Goal: Contribute content

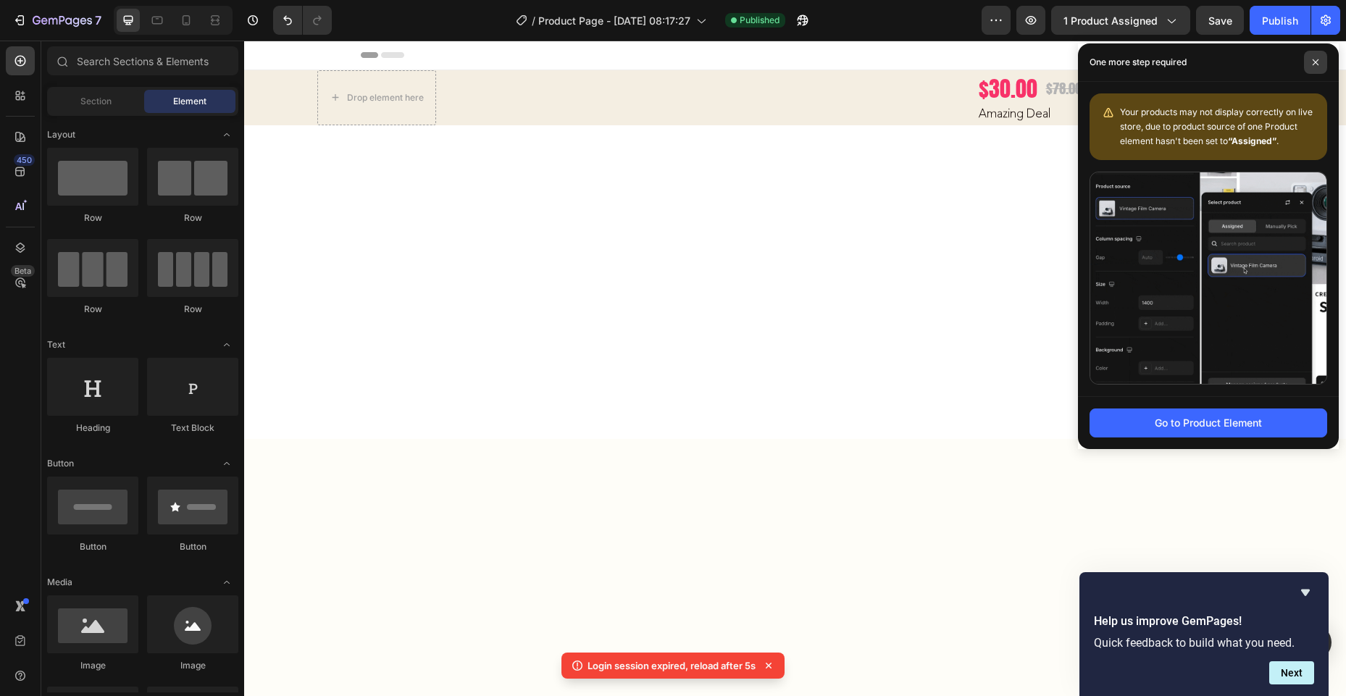
scroll to position [6421, 0]
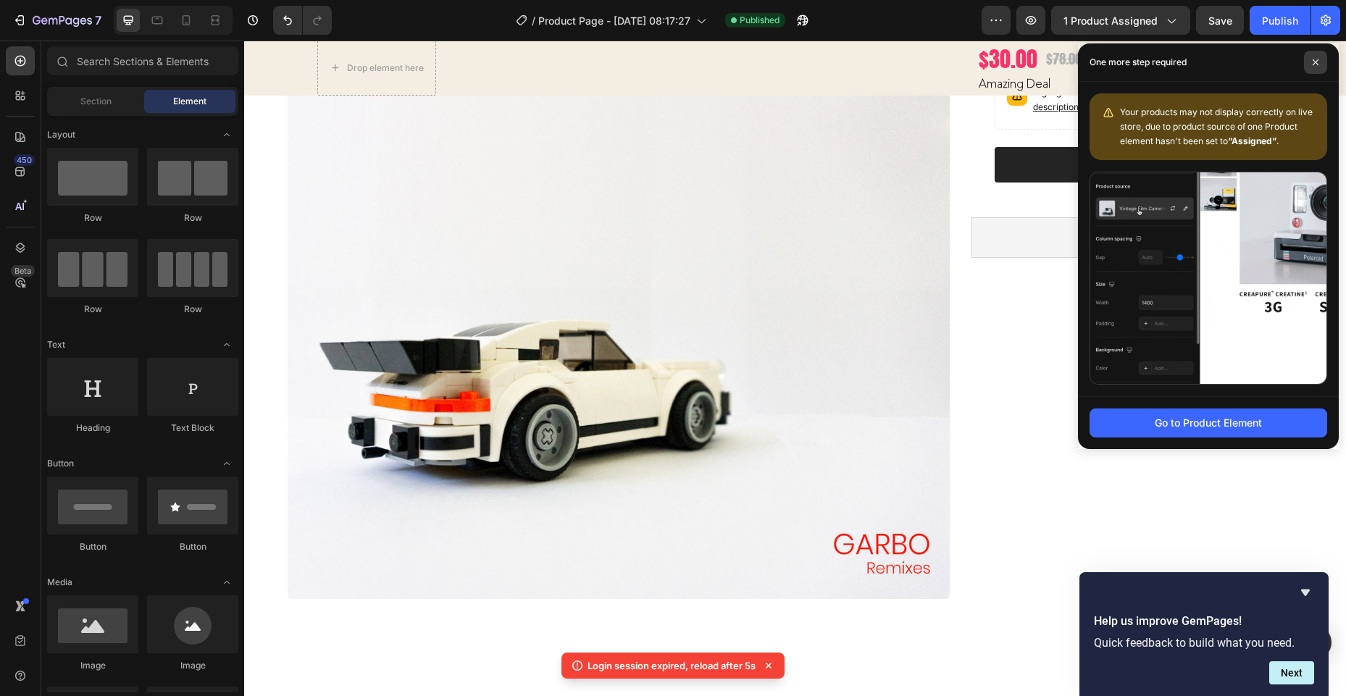
click at [1312, 60] on icon at bounding box center [1315, 62] width 7 height 7
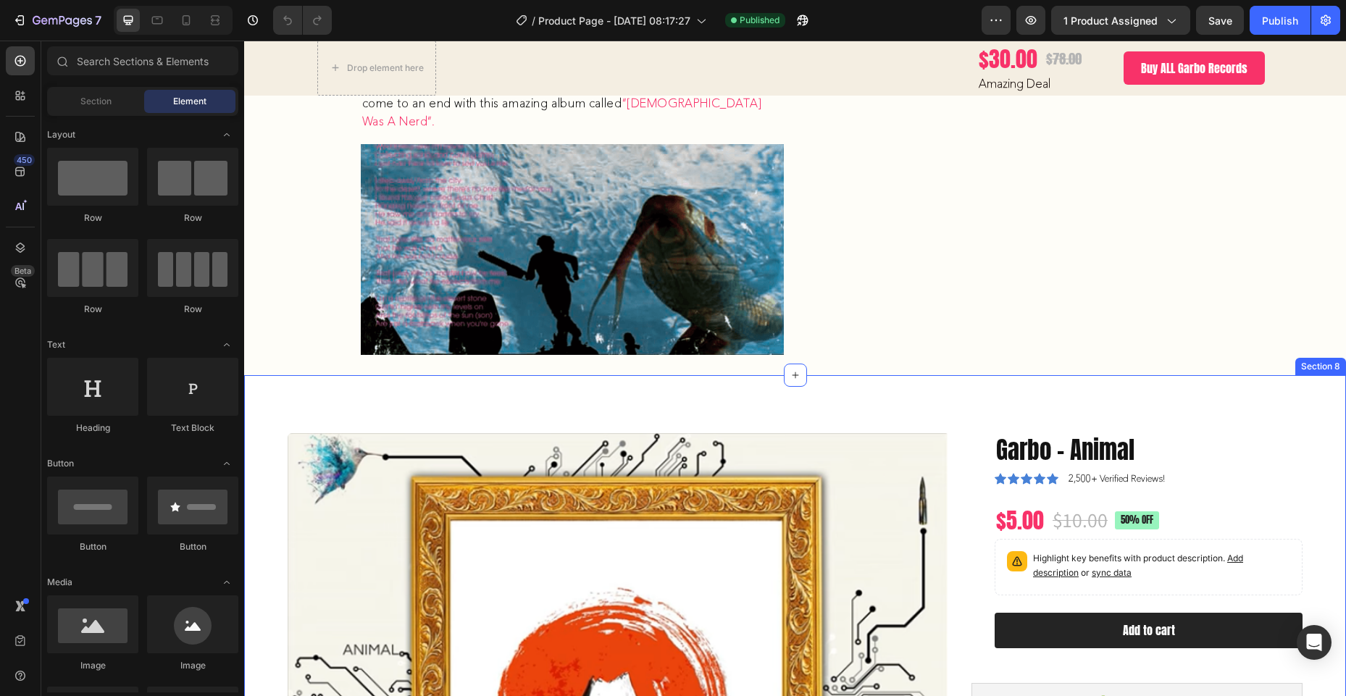
scroll to position [2532, 0]
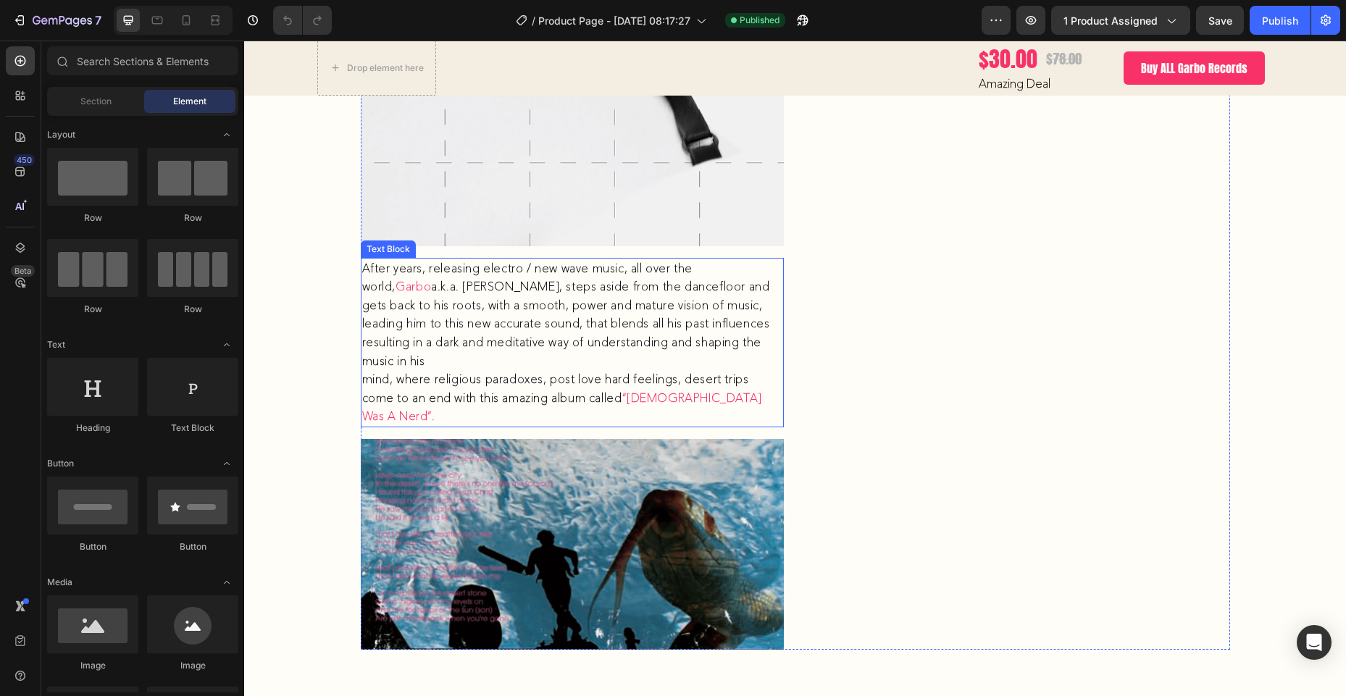
click at [690, 270] on p "After years, releasing electro / new wave music, all over the world, Garbo a.k.…" at bounding box center [572, 342] width 420 height 167
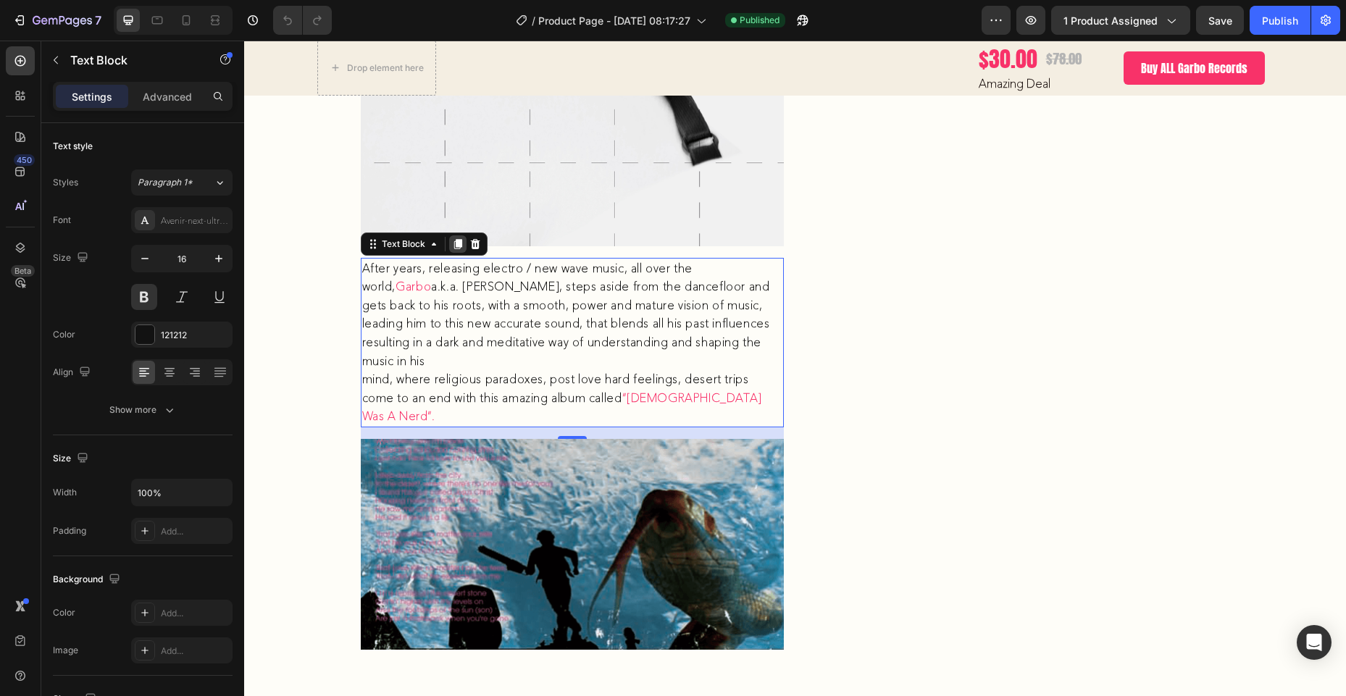
click at [454, 245] on icon at bounding box center [458, 244] width 8 height 10
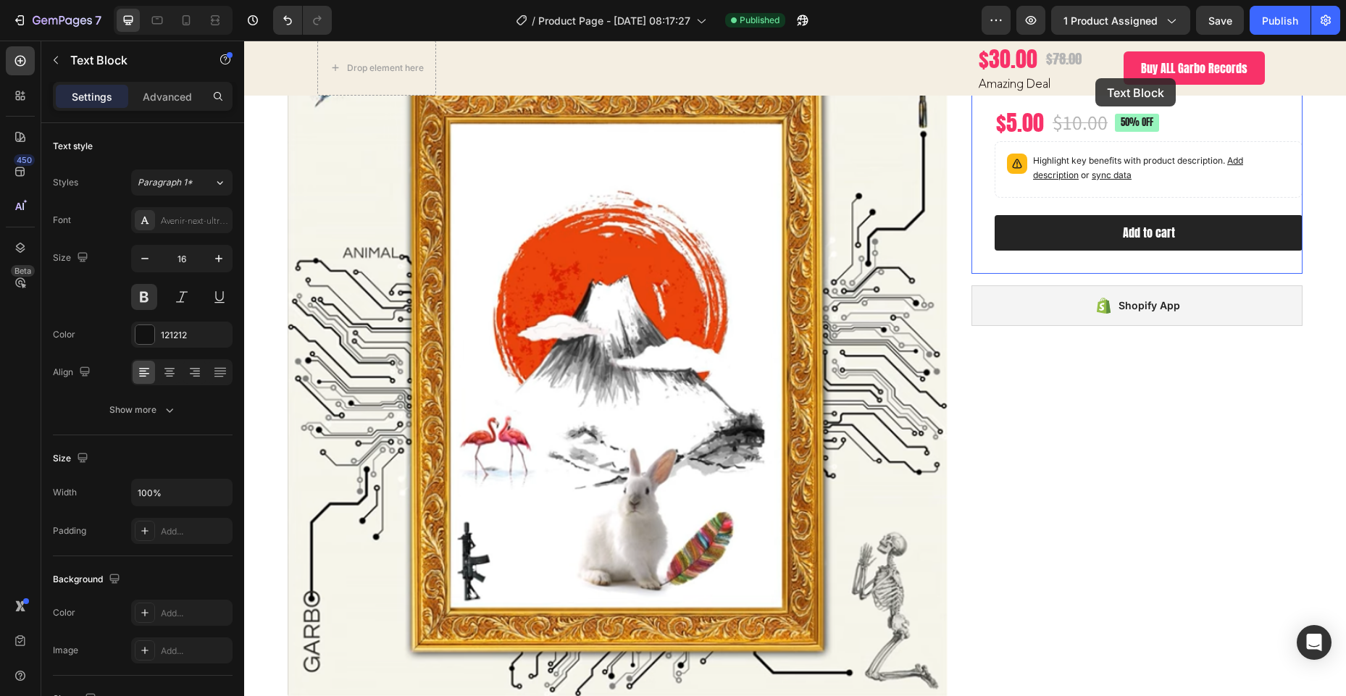
scroll to position [3281, 0]
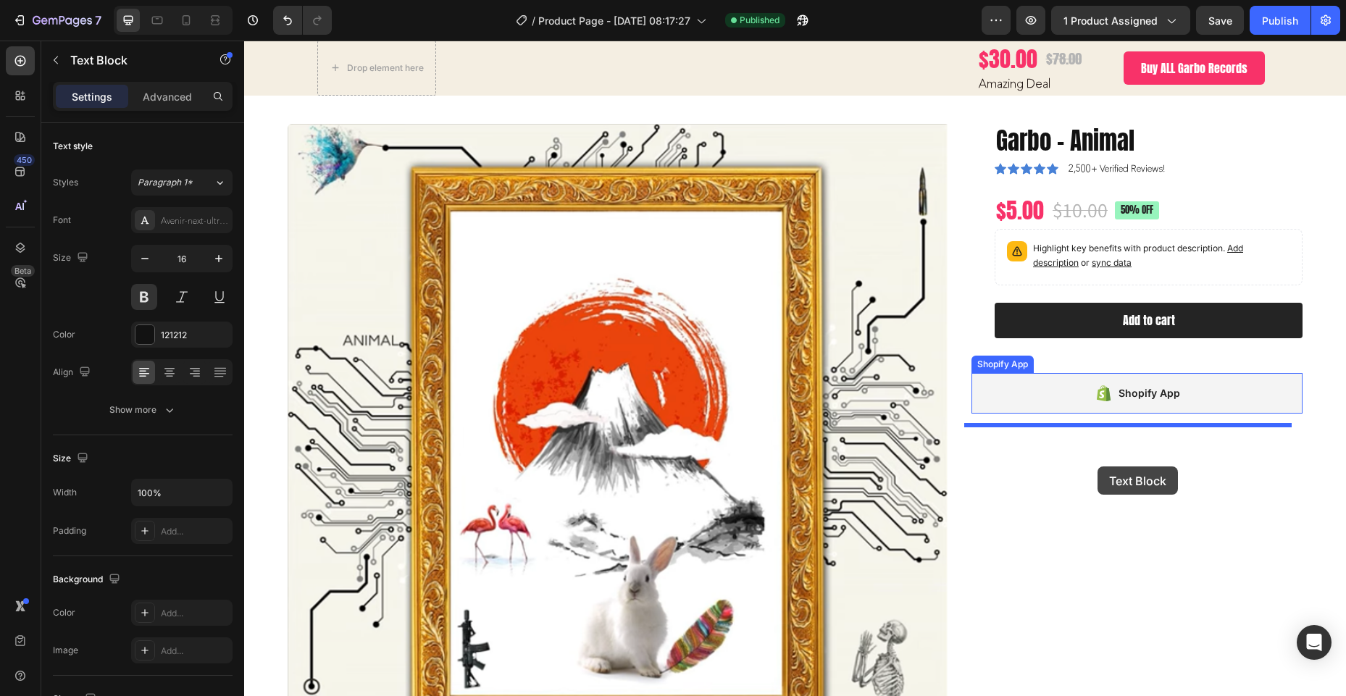
drag, startPoint x: 364, startPoint y: 391, endPoint x: 1098, endPoint y: 467, distance: 737.9
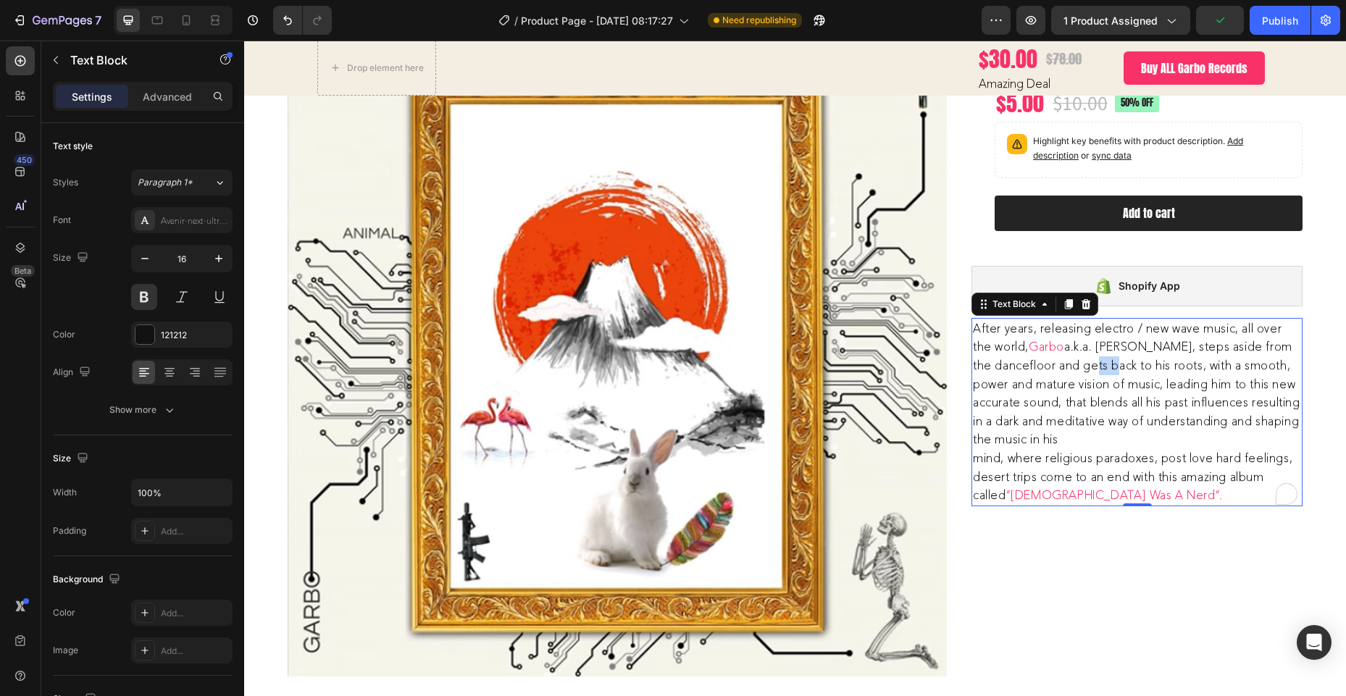
click at [1048, 328] on p "After years, releasing electro / new wave music, all over the world, Garbo a.k.…" at bounding box center [1137, 412] width 328 height 185
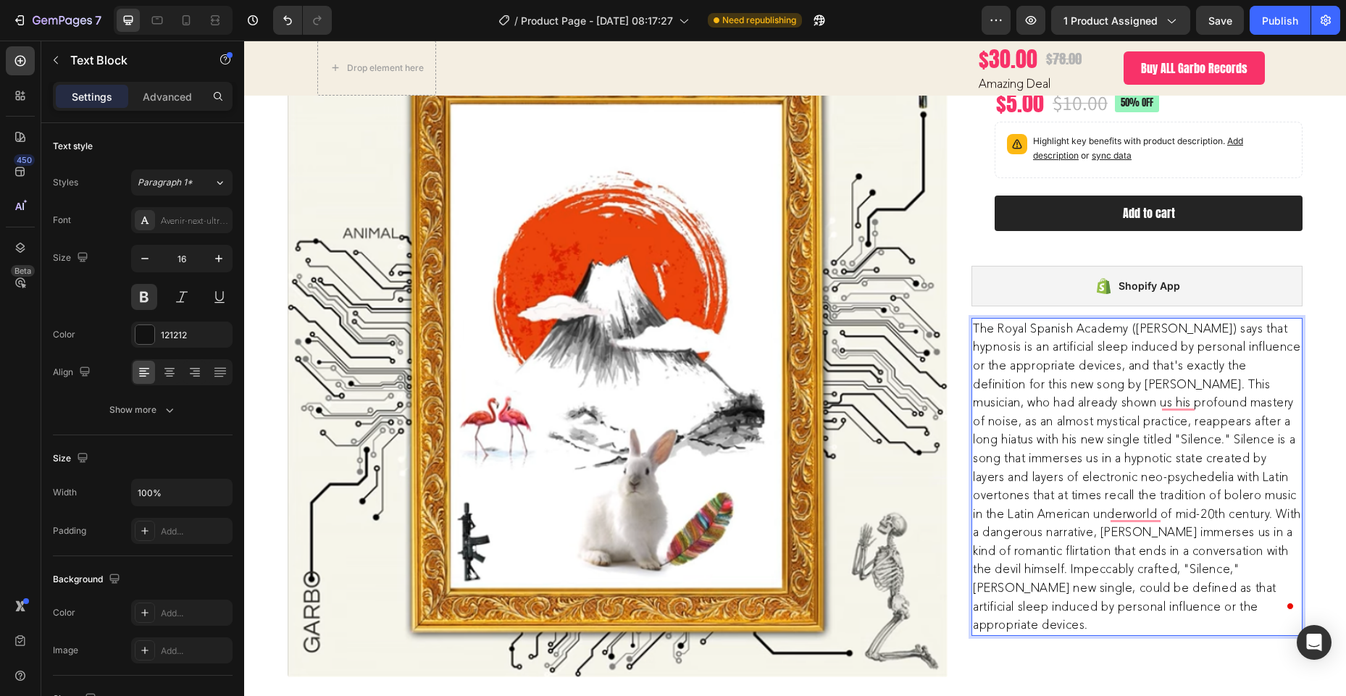
click at [1106, 347] on p "The Royal Spanish Academy (RAE) says that hypnosis is an artificial sleep induc…" at bounding box center [1137, 477] width 328 height 315
click at [985, 393] on p "This musician, who had already shown us his profound mastery of noise, as an al…" at bounding box center [1137, 513] width 328 height 241
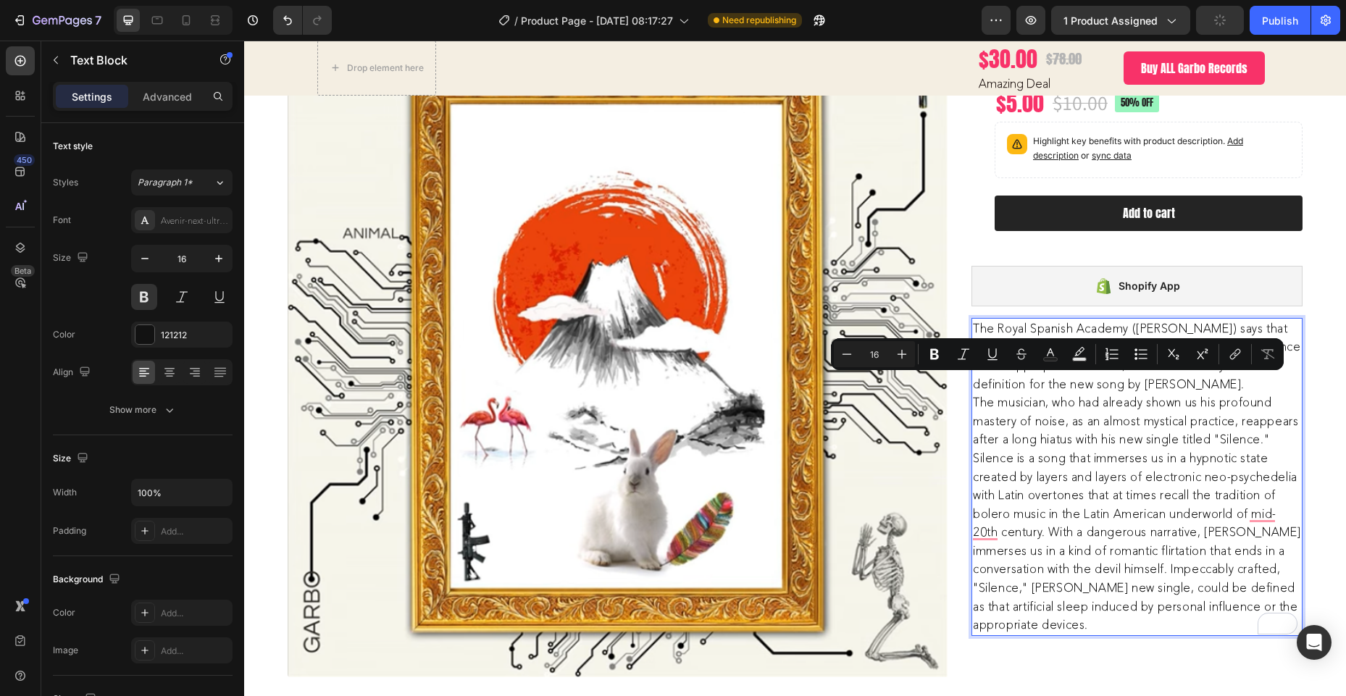
click at [1139, 411] on p "The musician, who had already shown us his profound mastery of noise, as an alm…" at bounding box center [1137, 513] width 328 height 241
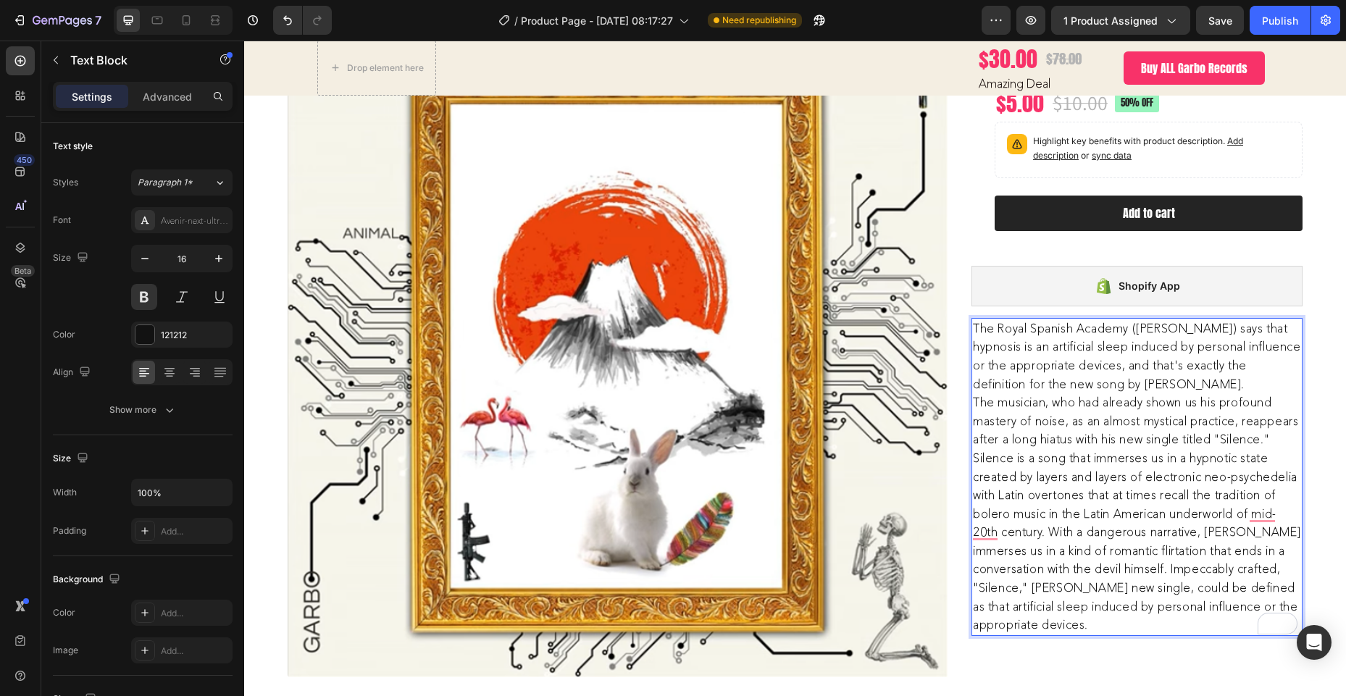
click at [1258, 403] on p "The musician, who had already shown us his profound mastery of noise, as an alm…" at bounding box center [1137, 513] width 328 height 241
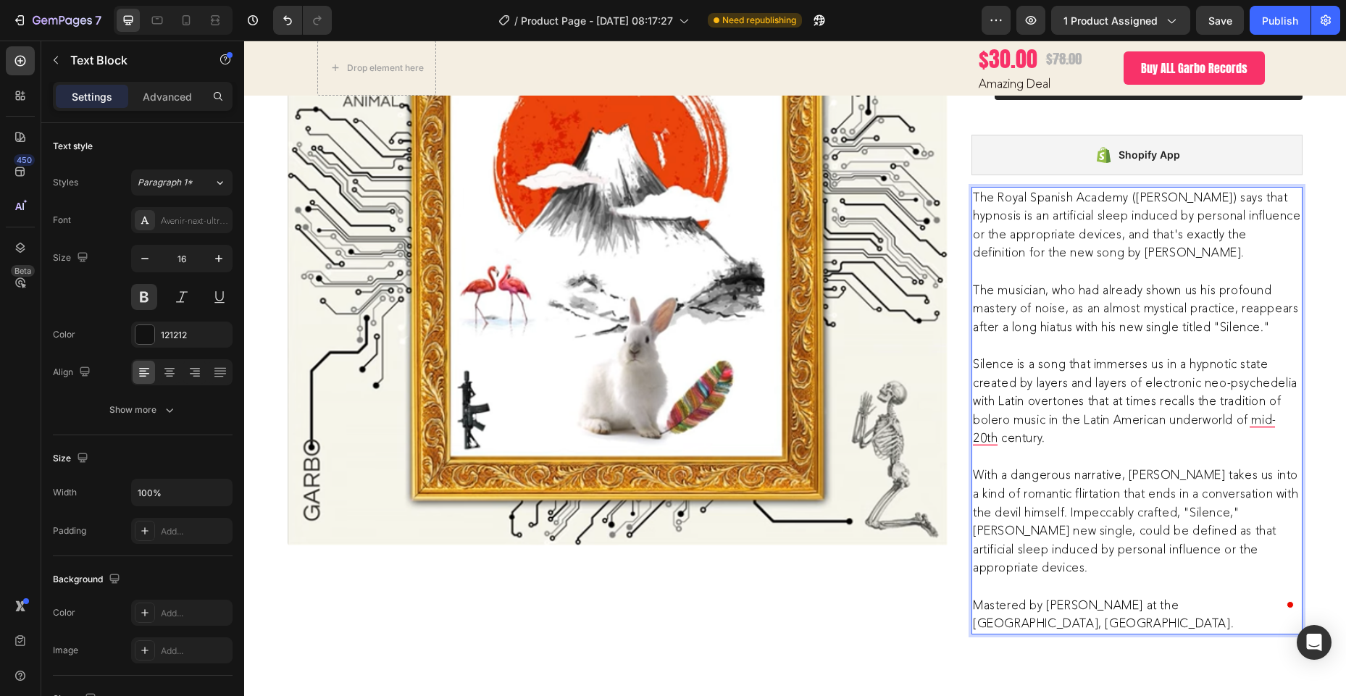
scroll to position [3376, 0]
click at [1109, 596] on p "Mastered by Andrew Walker at the Abbey Road Studios, London." at bounding box center [1137, 614] width 328 height 37
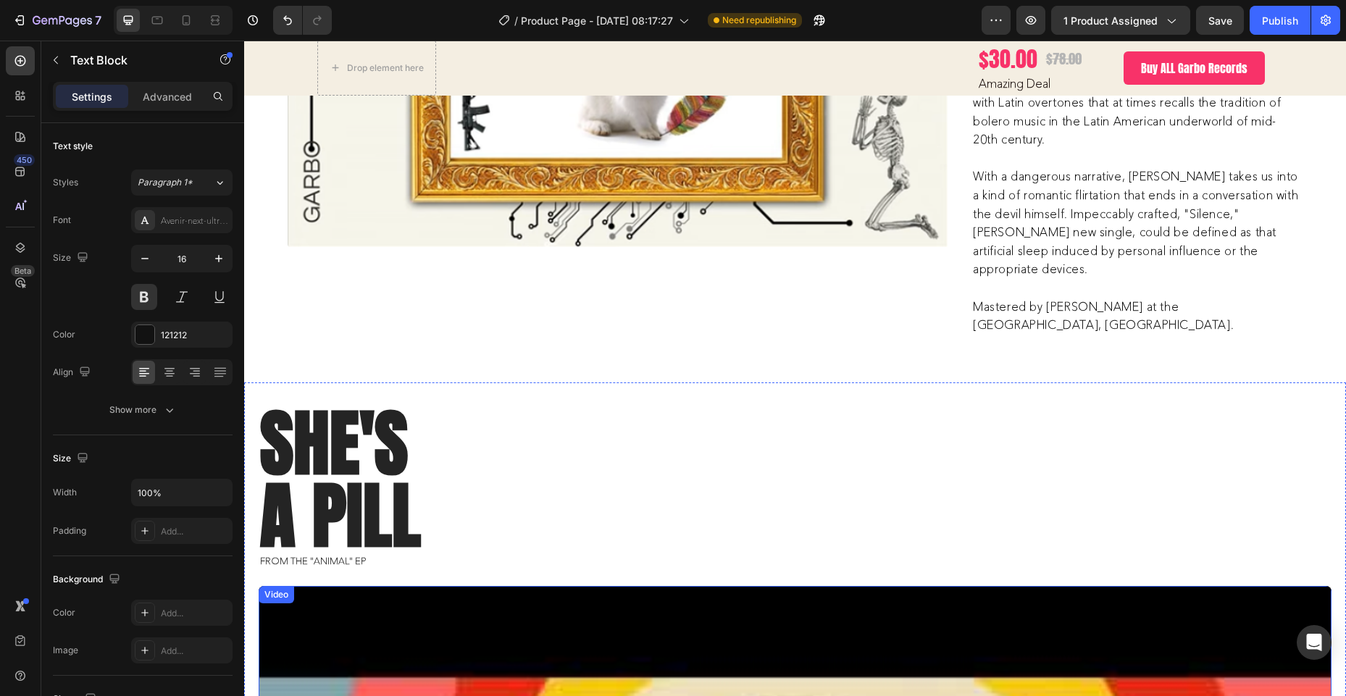
scroll to position [3661, 0]
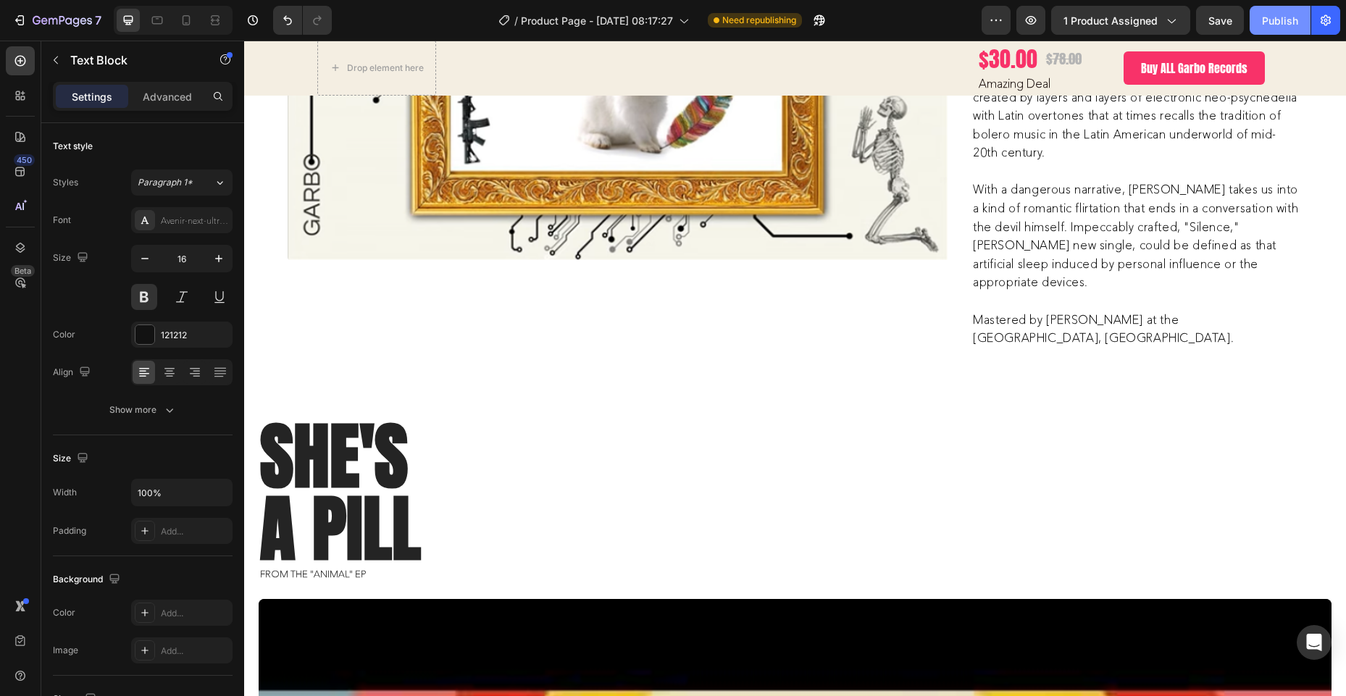
click at [1279, 17] on div "Publish" at bounding box center [1280, 20] width 36 height 15
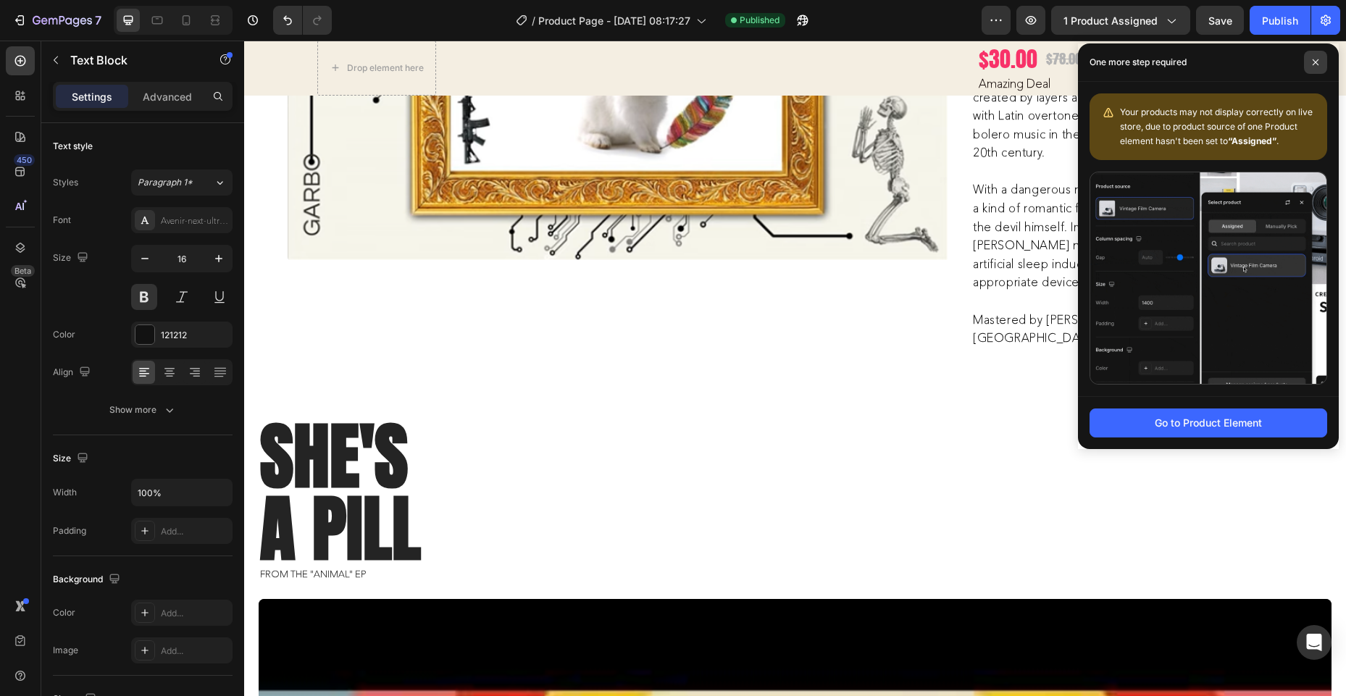
click at [1313, 57] on span at bounding box center [1315, 62] width 23 height 23
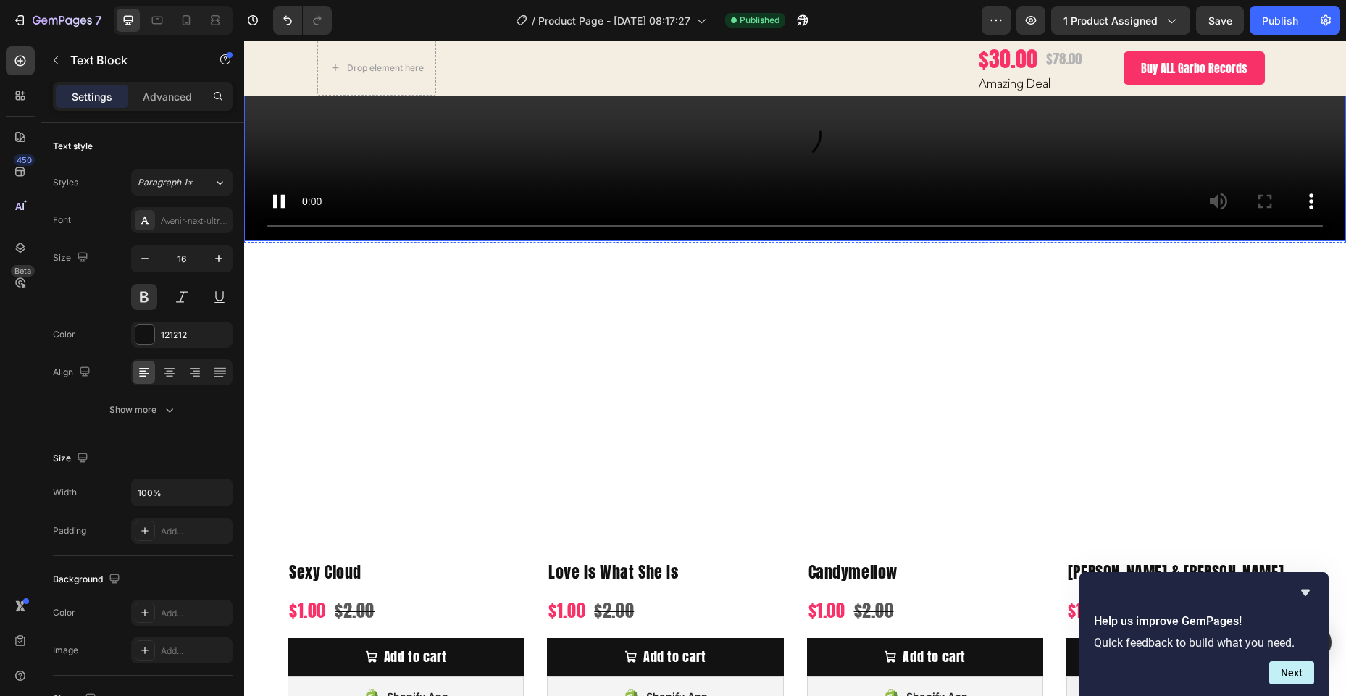
scroll to position [7242, 0]
